Goal: Transaction & Acquisition: Purchase product/service

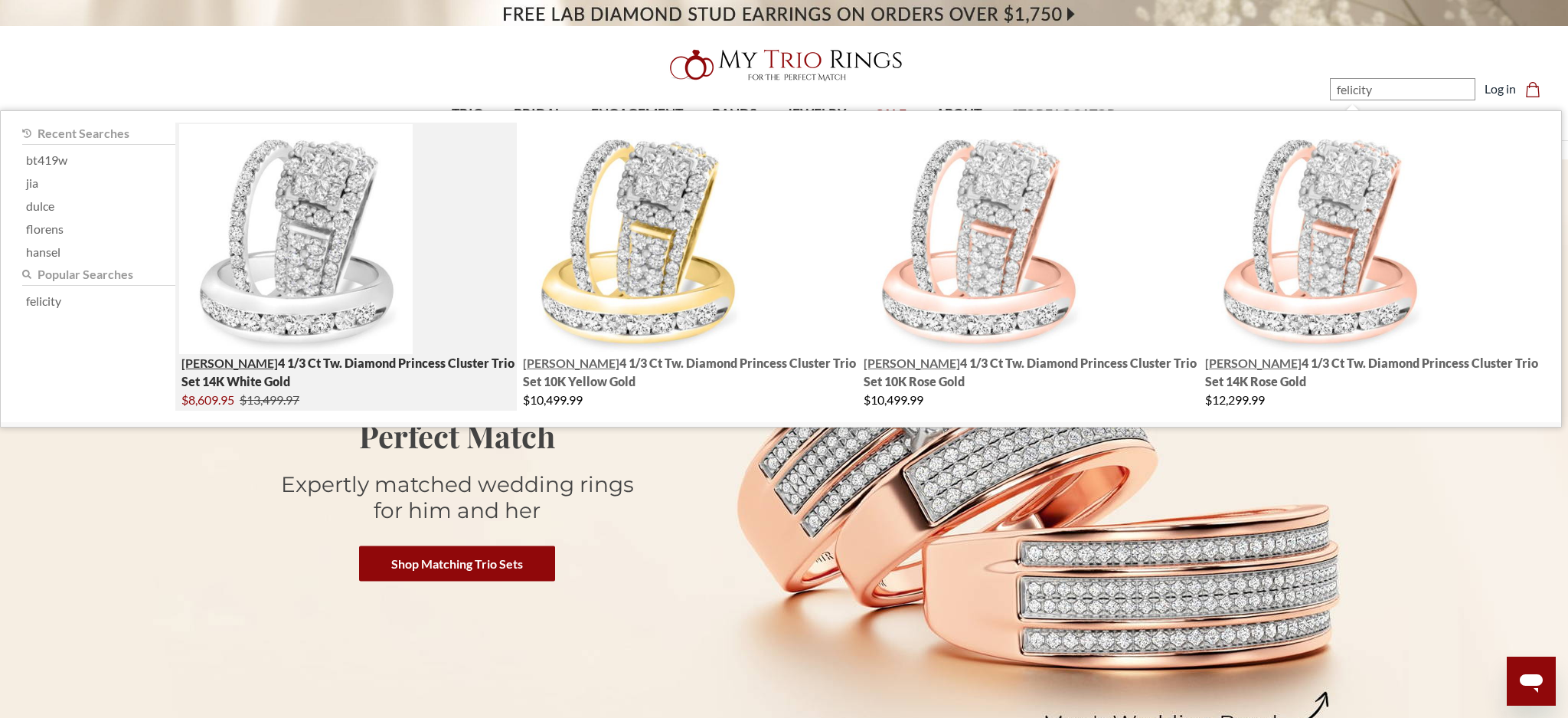
type input "felicity"
click at [329, 232] on img "; Total Products 4" at bounding box center [296, 239] width 234 height 230
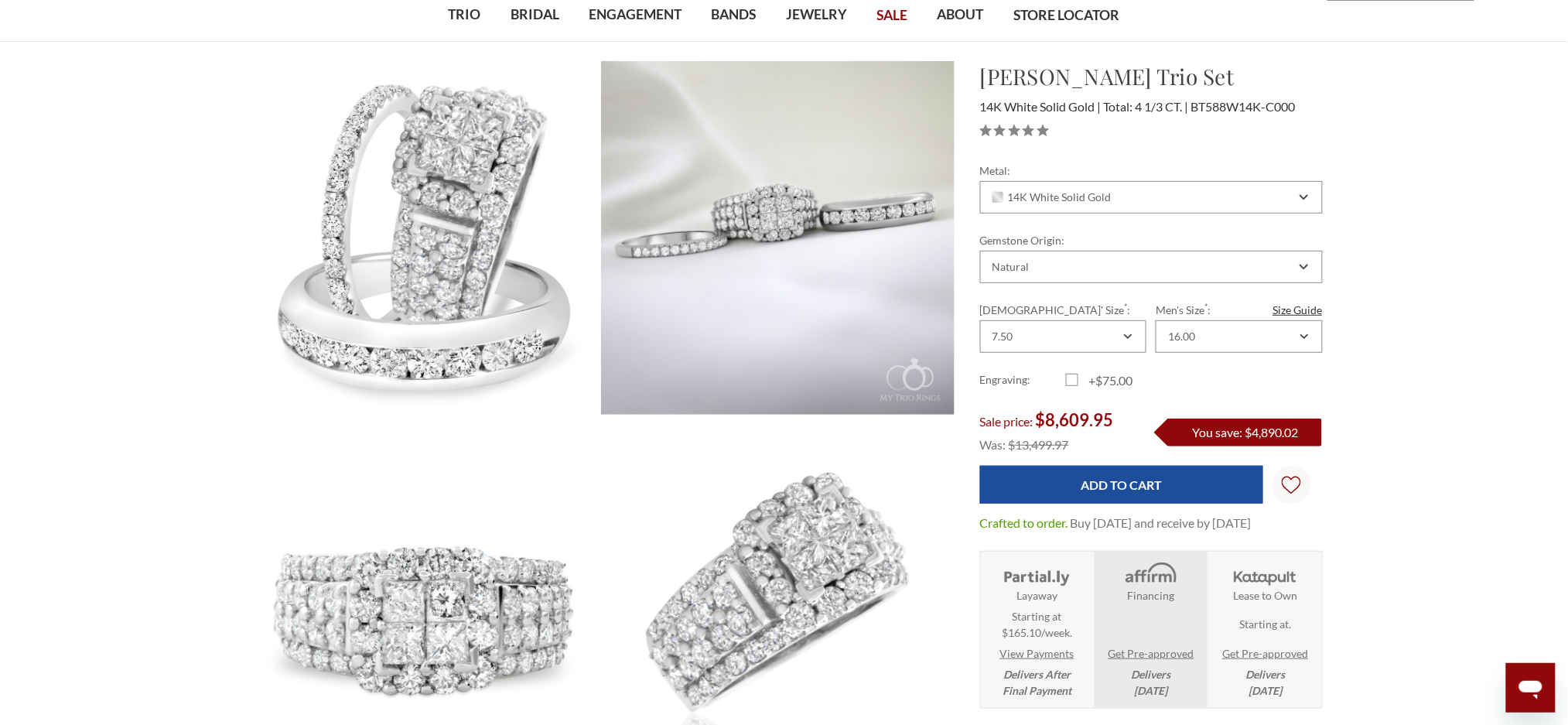
scroll to position [103, 0]
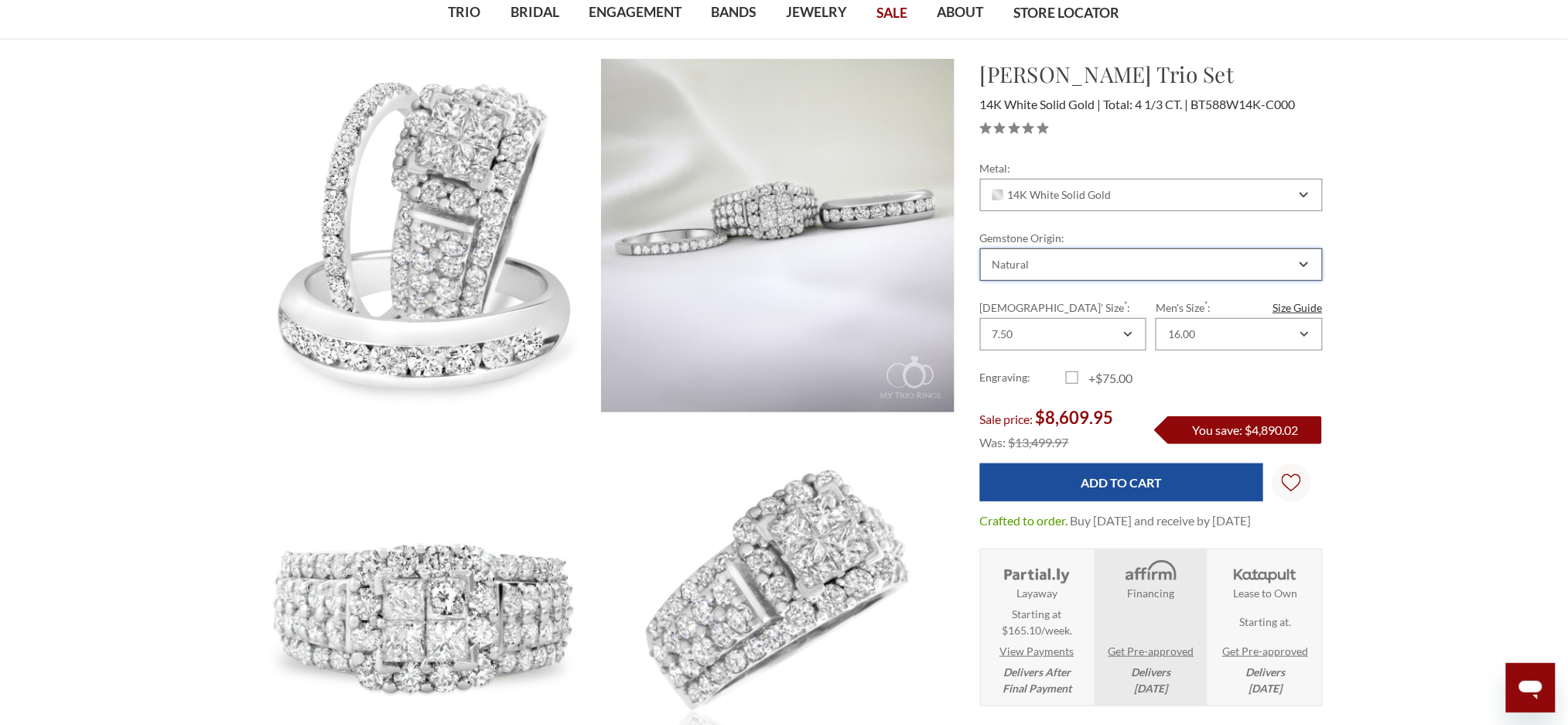
click at [1192, 261] on div "Natural" at bounding box center [1143, 265] width 306 height 13
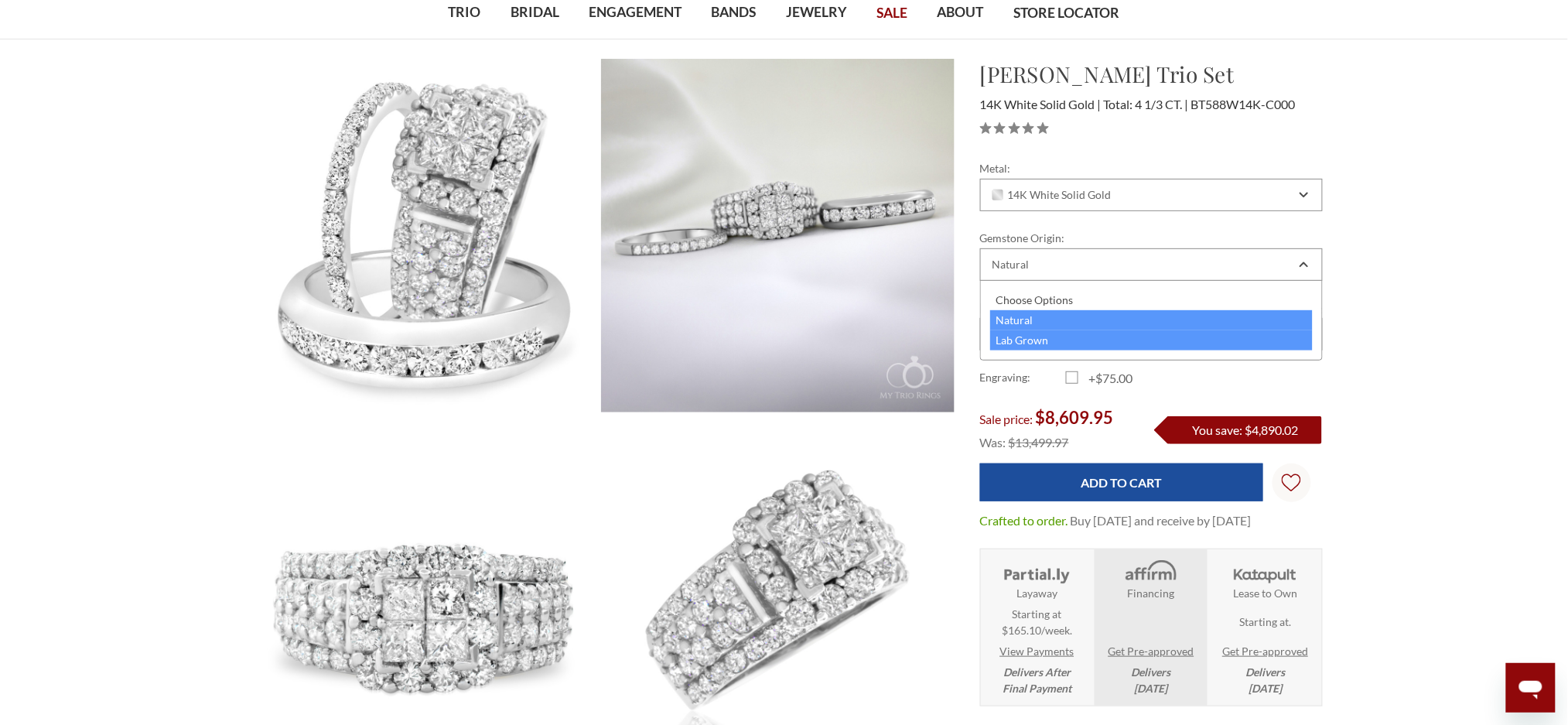
click at [1112, 332] on div "Lab Grown" at bounding box center [1150, 340] width 322 height 20
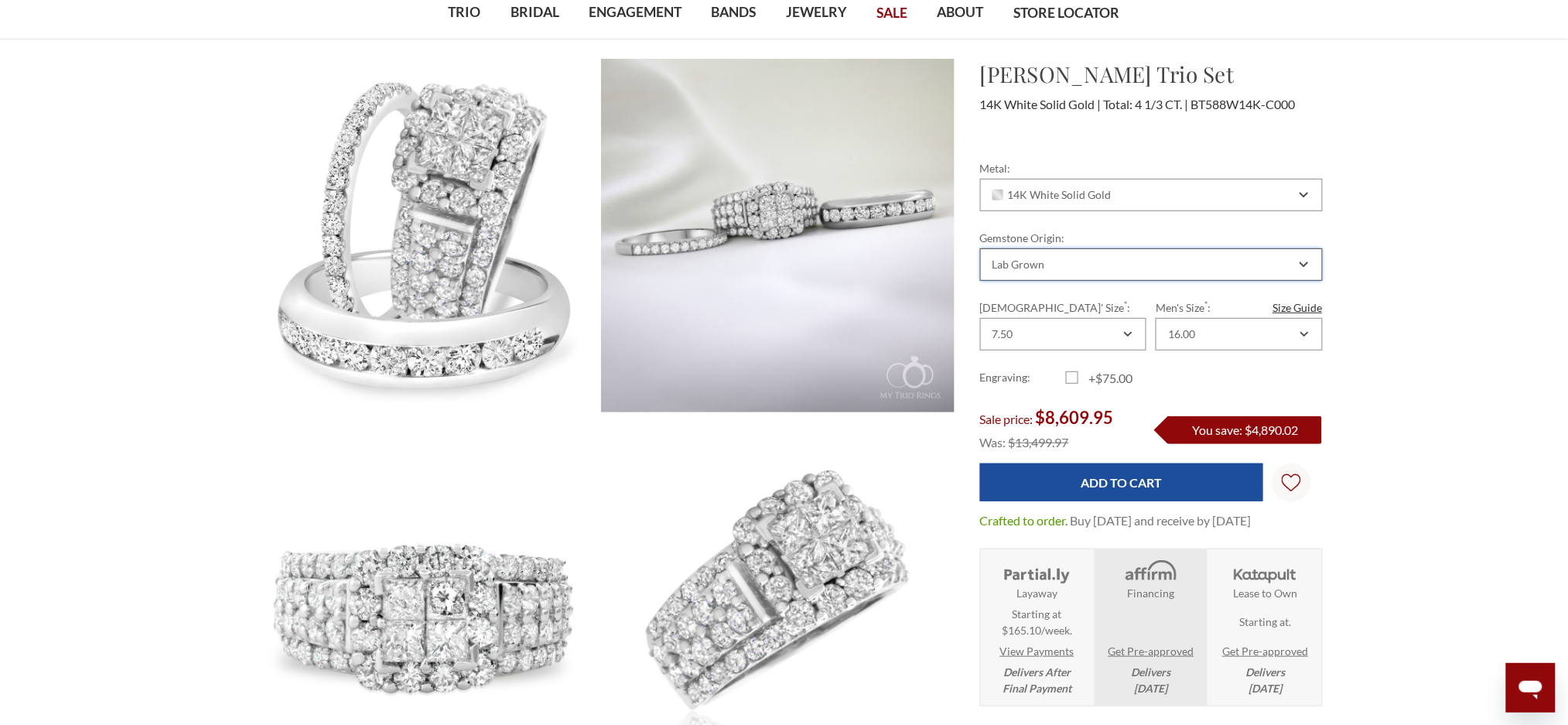
scroll to position [0, 0]
